Goal: Ask a question

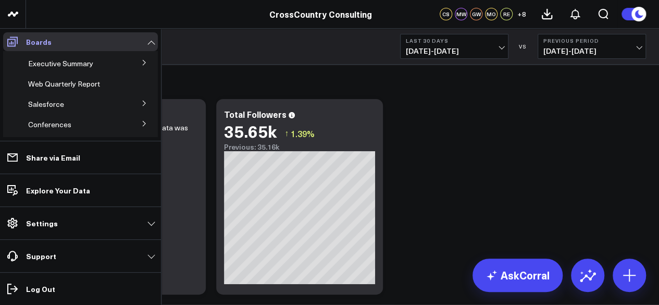
drag, startPoint x: 17, startPoint y: 38, endPoint x: 26, endPoint y: 47, distance: 12.9
click at [26, 47] on link "Boards" at bounding box center [80, 41] width 155 height 19
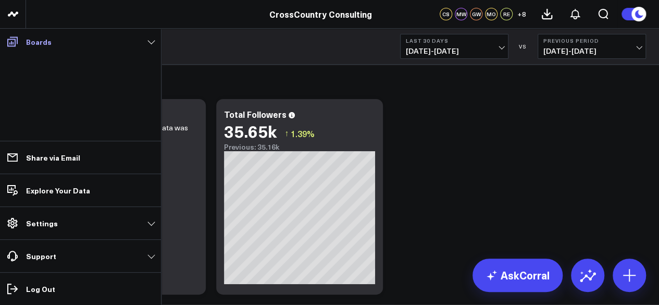
click at [36, 42] on p "Boards" at bounding box center [39, 41] width 26 height 8
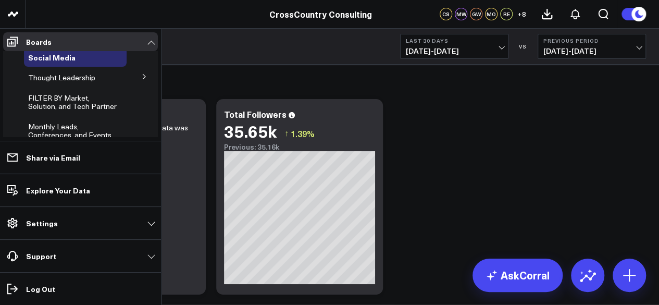
scroll to position [210, 0]
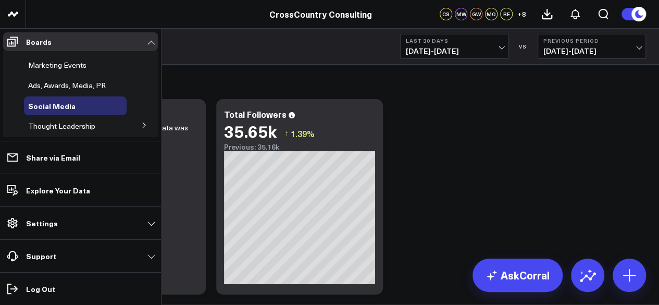
click at [50, 90] on span "Ads, Awards, Media, PR" at bounding box center [67, 85] width 78 height 10
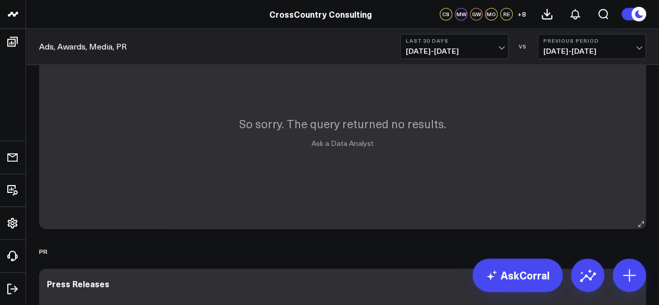
scroll to position [486, 0]
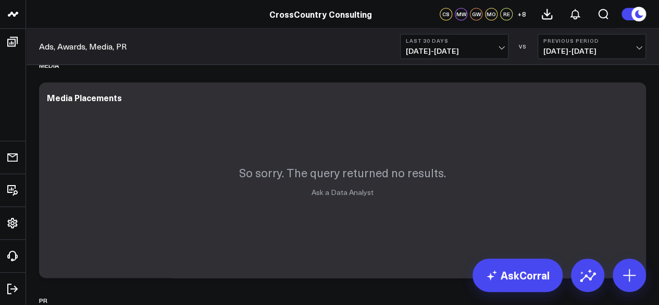
click at [491, 47] on span "[DATE] - [DATE]" at bounding box center [454, 51] width 97 height 8
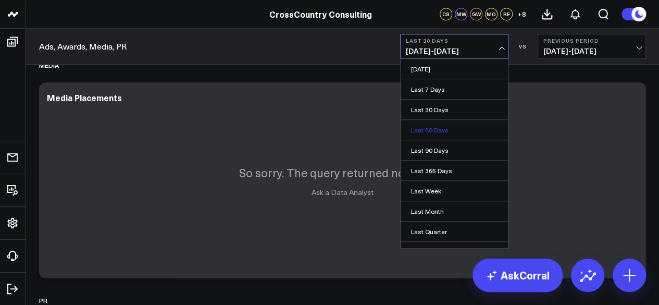
scroll to position [92, 0]
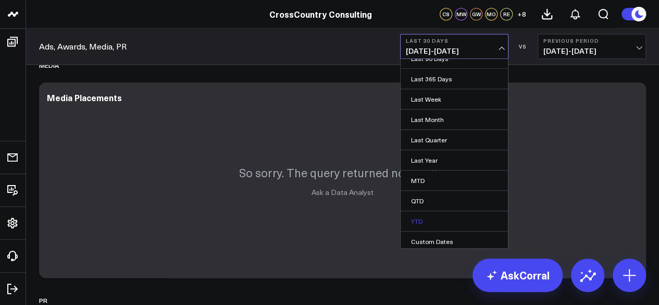
click at [437, 217] on link "YTD" at bounding box center [453, 221] width 107 height 20
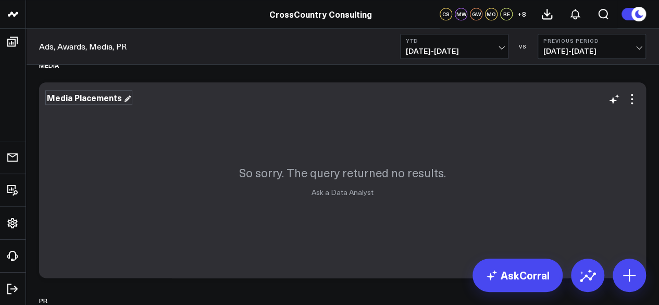
click at [92, 102] on div "Media Placements" at bounding box center [89, 97] width 84 height 11
copy div "Media Placements"
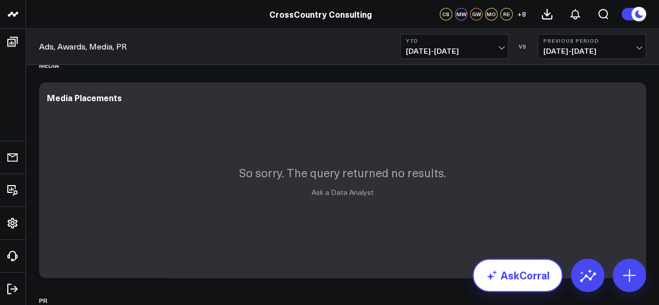
click at [516, 278] on link "AskCorral" at bounding box center [517, 274] width 90 height 33
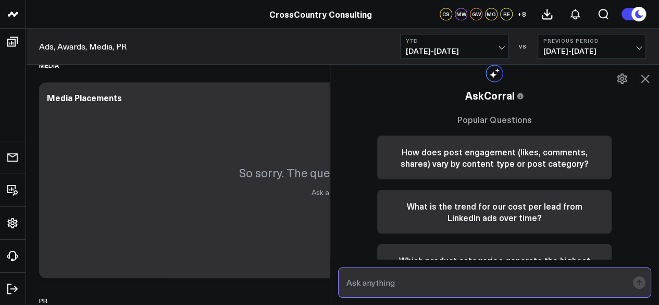
click at [423, 273] on input "text" at bounding box center [486, 282] width 284 height 19
paste input "Media Placements"
type input "How is "Media Placements" defined?"
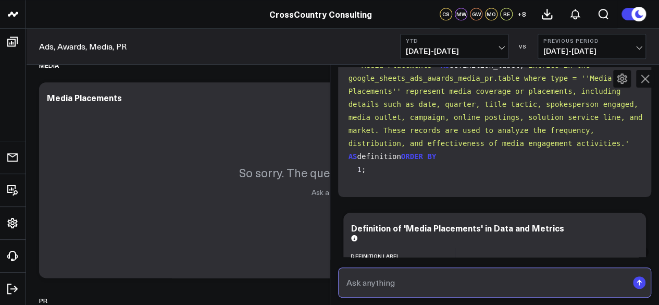
scroll to position [248, 0]
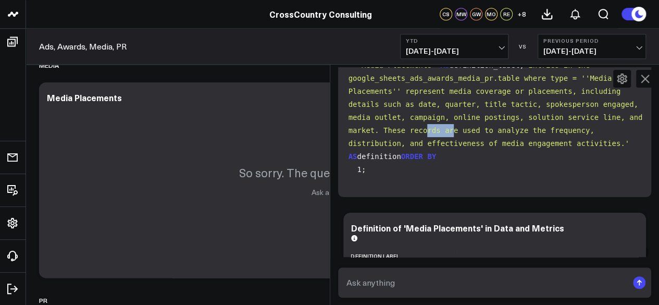
drag, startPoint x: 446, startPoint y: 136, endPoint x: 423, endPoint y: 126, distance: 24.7
click at [423, 126] on code "SELECT 'Media Placements' AS definition_label, 'Entries in the google_sheets_ad…" at bounding box center [496, 111] width 297 height 130
click at [469, 141] on span "'Entries in the google_sheets_ads_awards_media_pr.table where type = ''Media Pl…" at bounding box center [497, 104] width 298 height 86
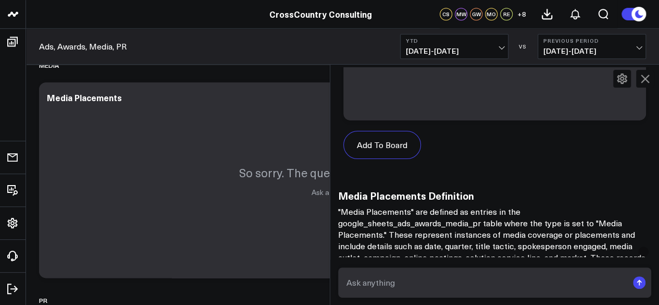
scroll to position [534, 0]
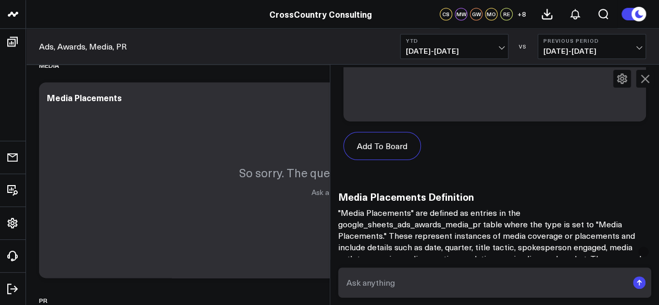
click at [642, 81] on icon at bounding box center [644, 78] width 8 height 8
